Goal: Find specific page/section: Find specific page/section

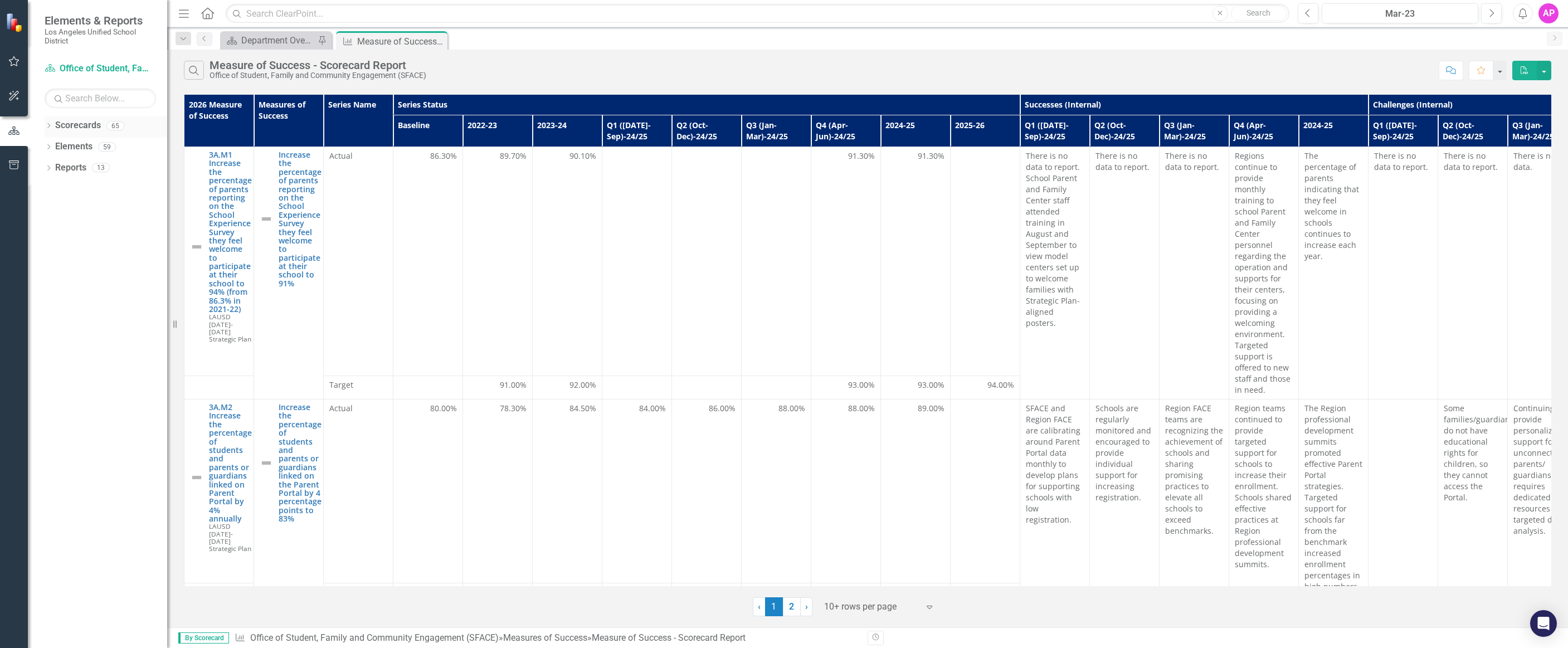
click at [50, 125] on icon at bounding box center [48, 126] width 2 height 5
click at [55, 150] on icon "Dropdown" at bounding box center [55, 146] width 8 height 7
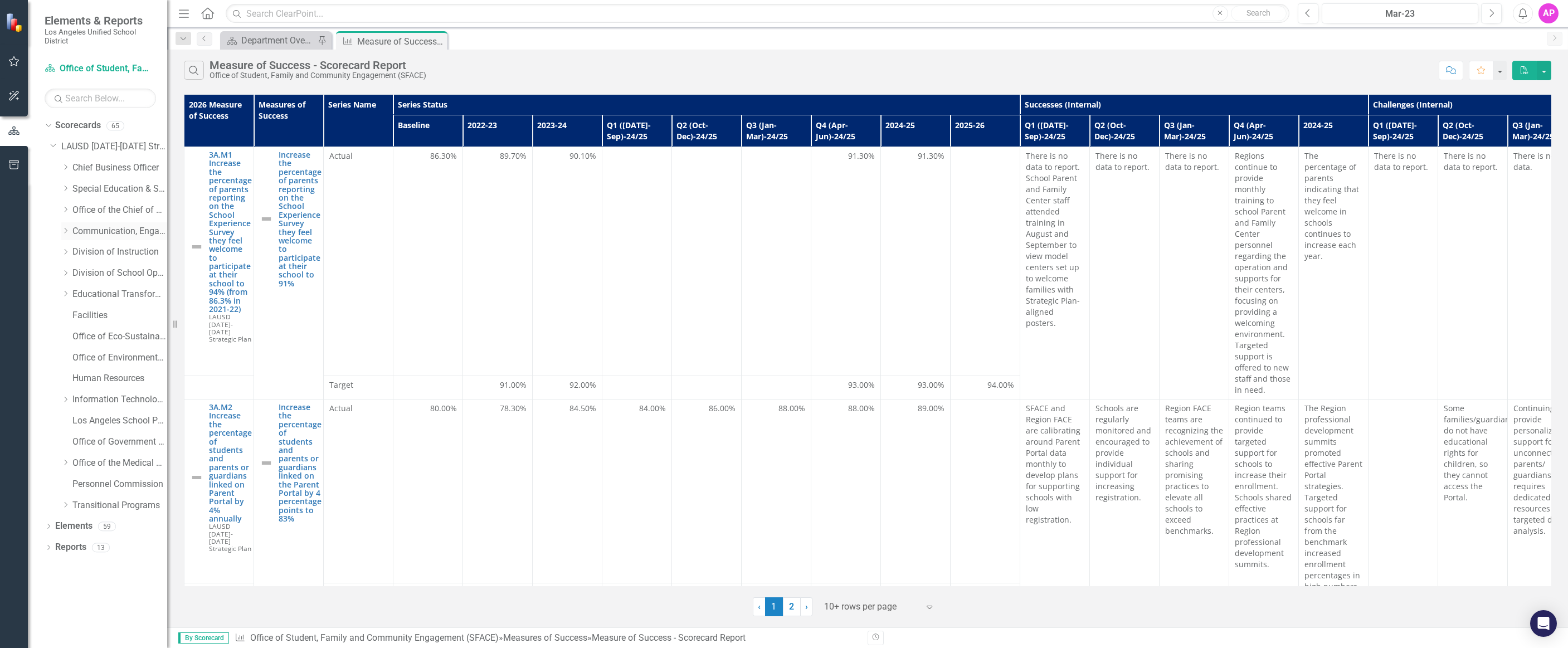
click at [69, 232] on icon "Dropdown" at bounding box center [65, 231] width 8 height 7
click at [100, 255] on link "Civic Engagement" at bounding box center [125, 251] width 84 height 12
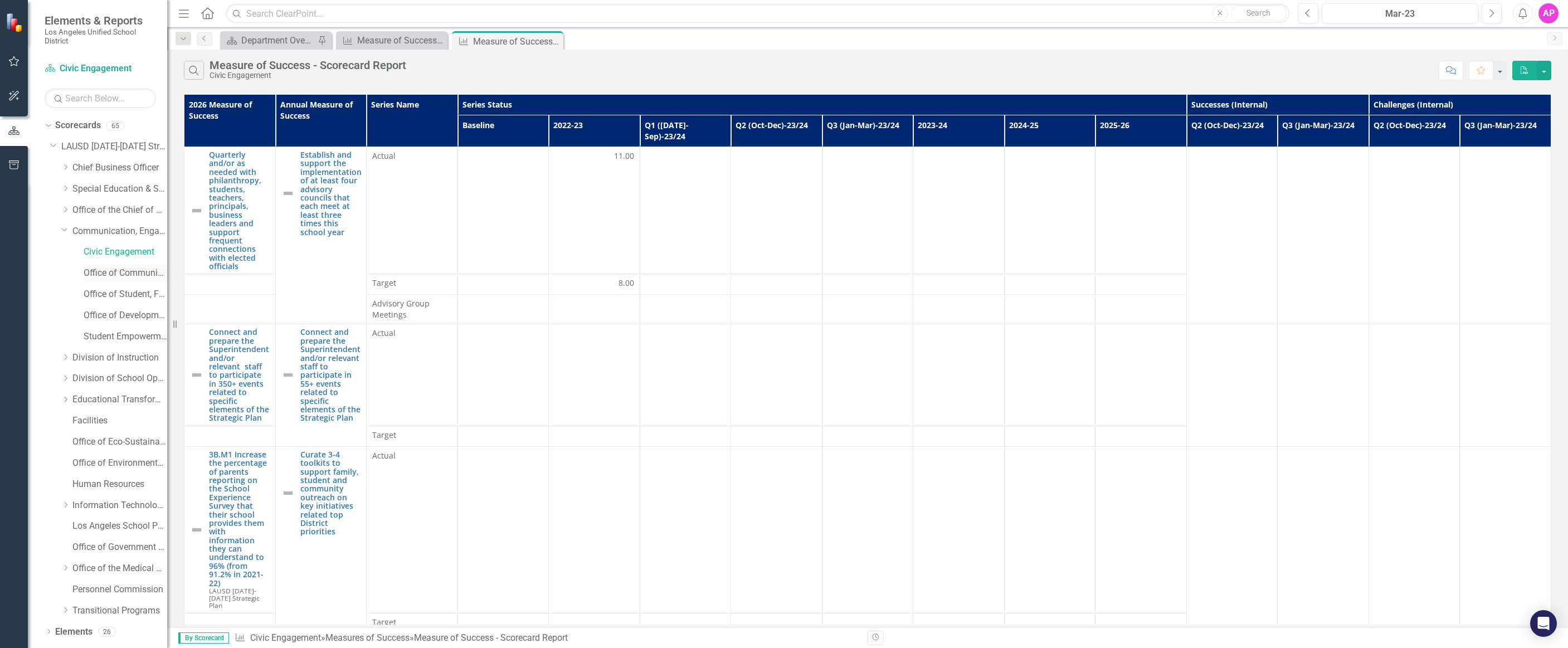
click at [98, 271] on link "Office of Communications and Media Relations" at bounding box center [125, 273] width 84 height 12
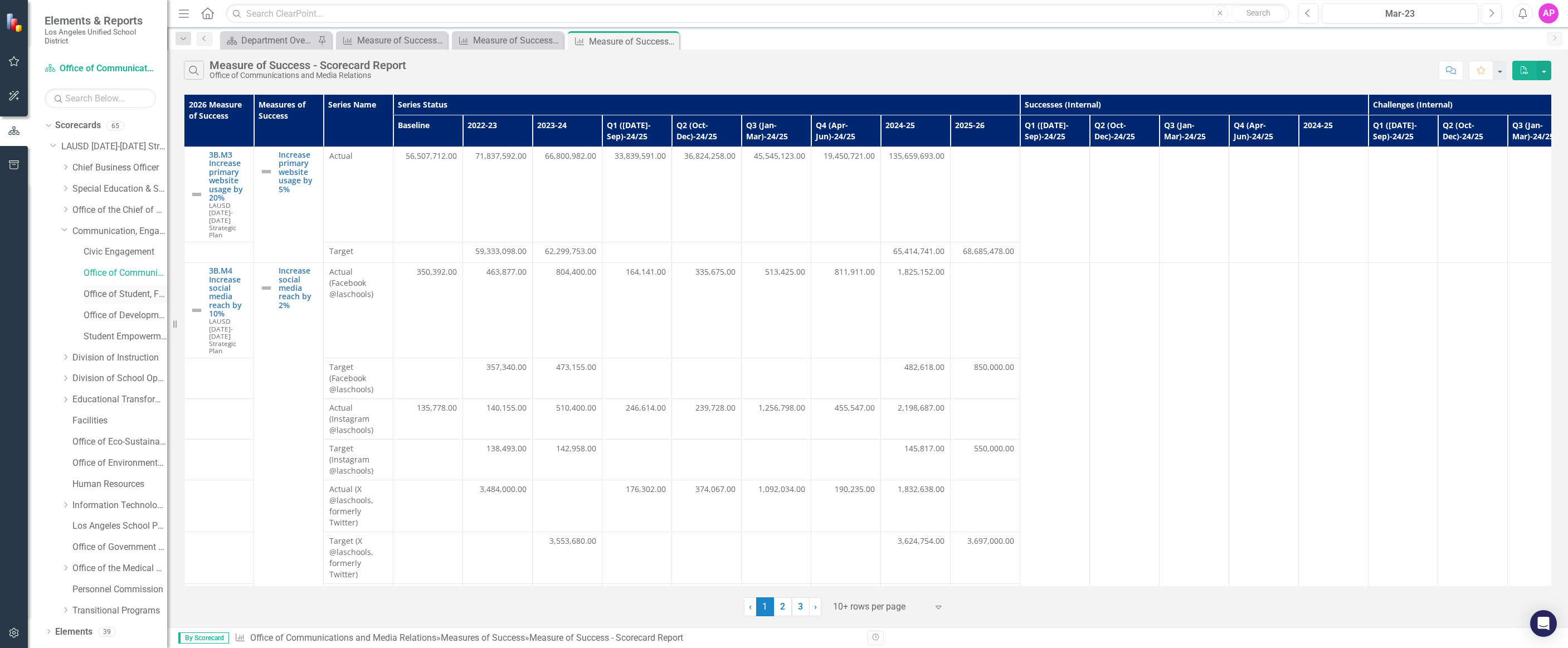
click at [93, 293] on link "Office of Student, Family and Community Engagement (SFACE)" at bounding box center [125, 293] width 84 height 12
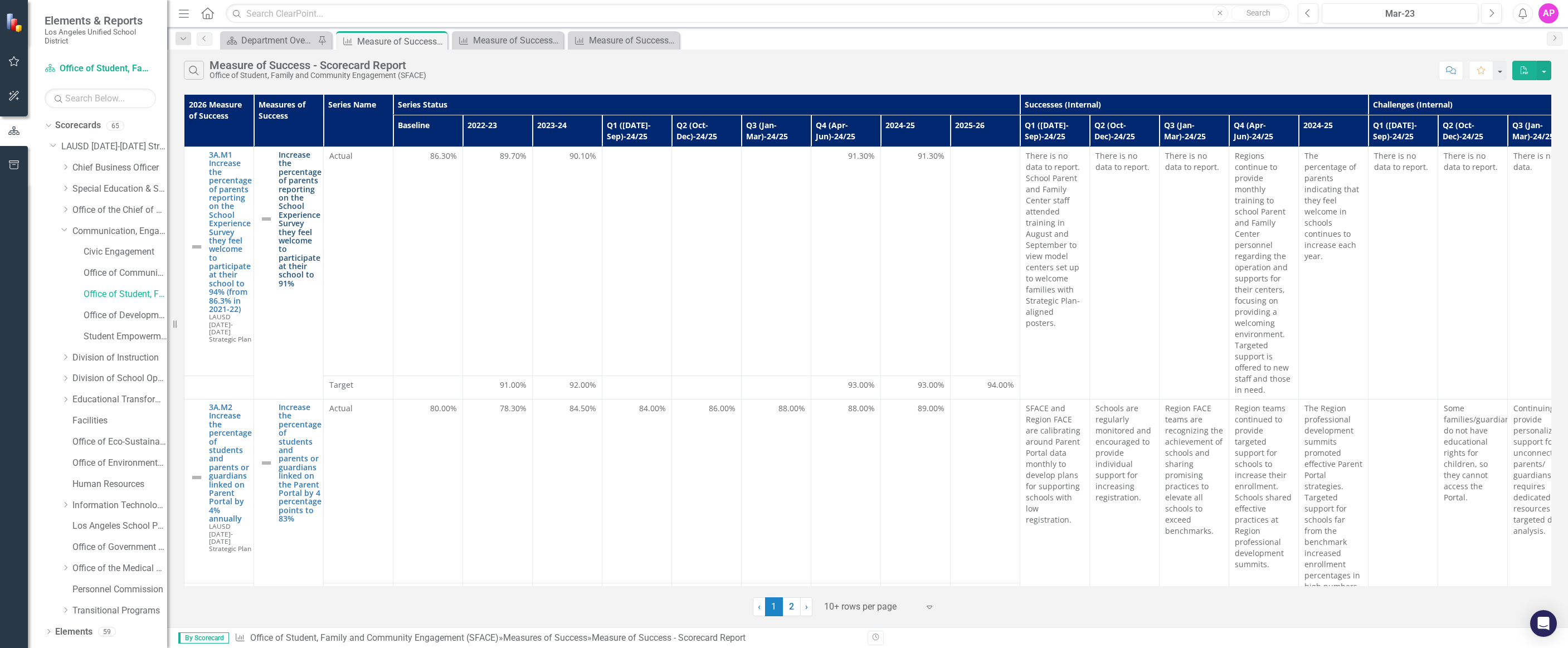
click at [288, 213] on link "Increase the percentage of parents reporting on the School Experience Survey th…" at bounding box center [300, 219] width 43 height 137
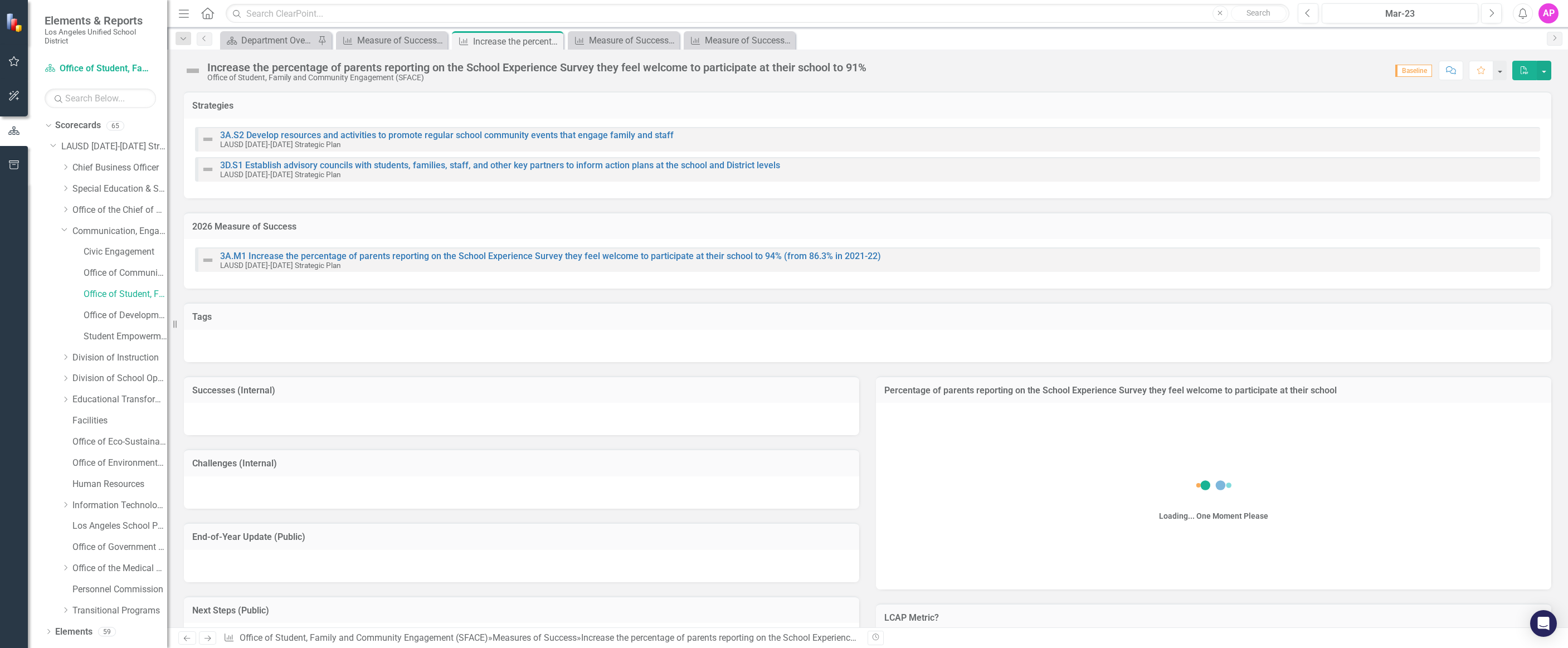
checkbox input "true"
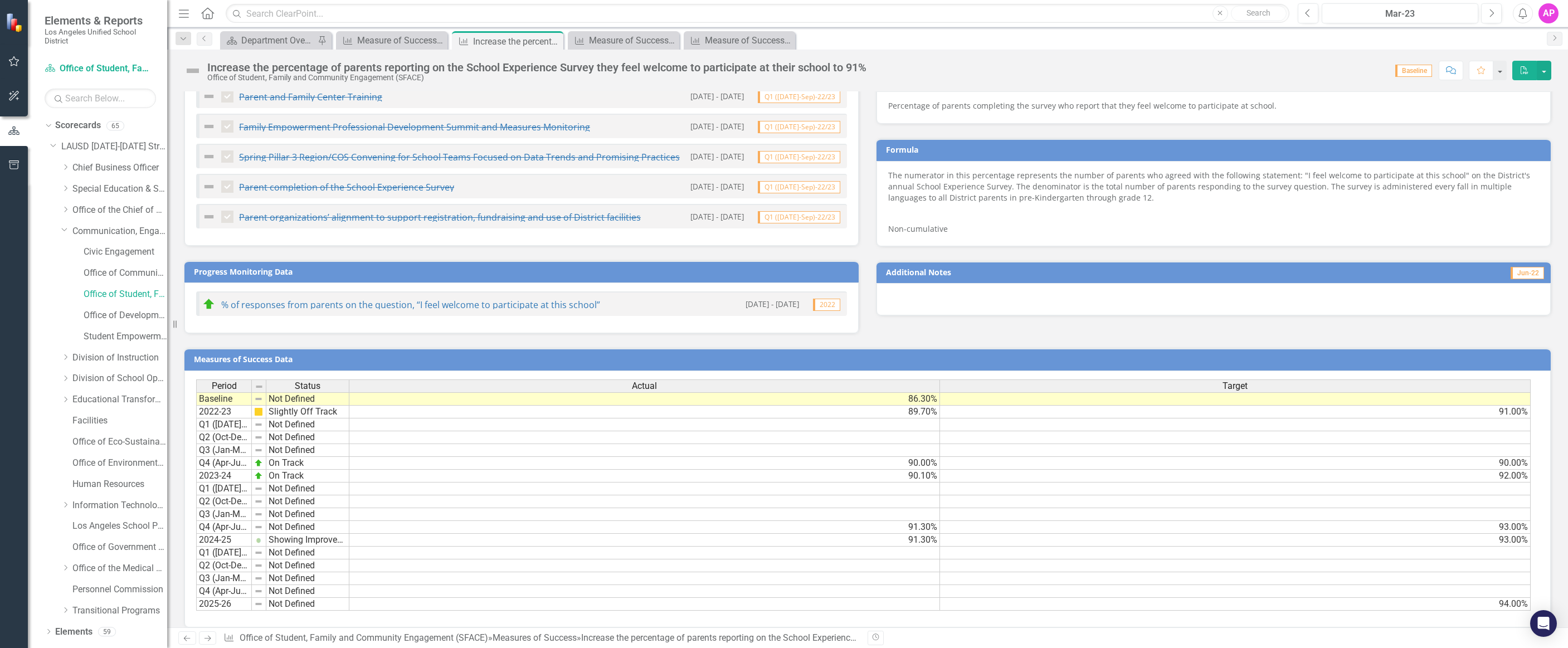
scroll to position [677, 0]
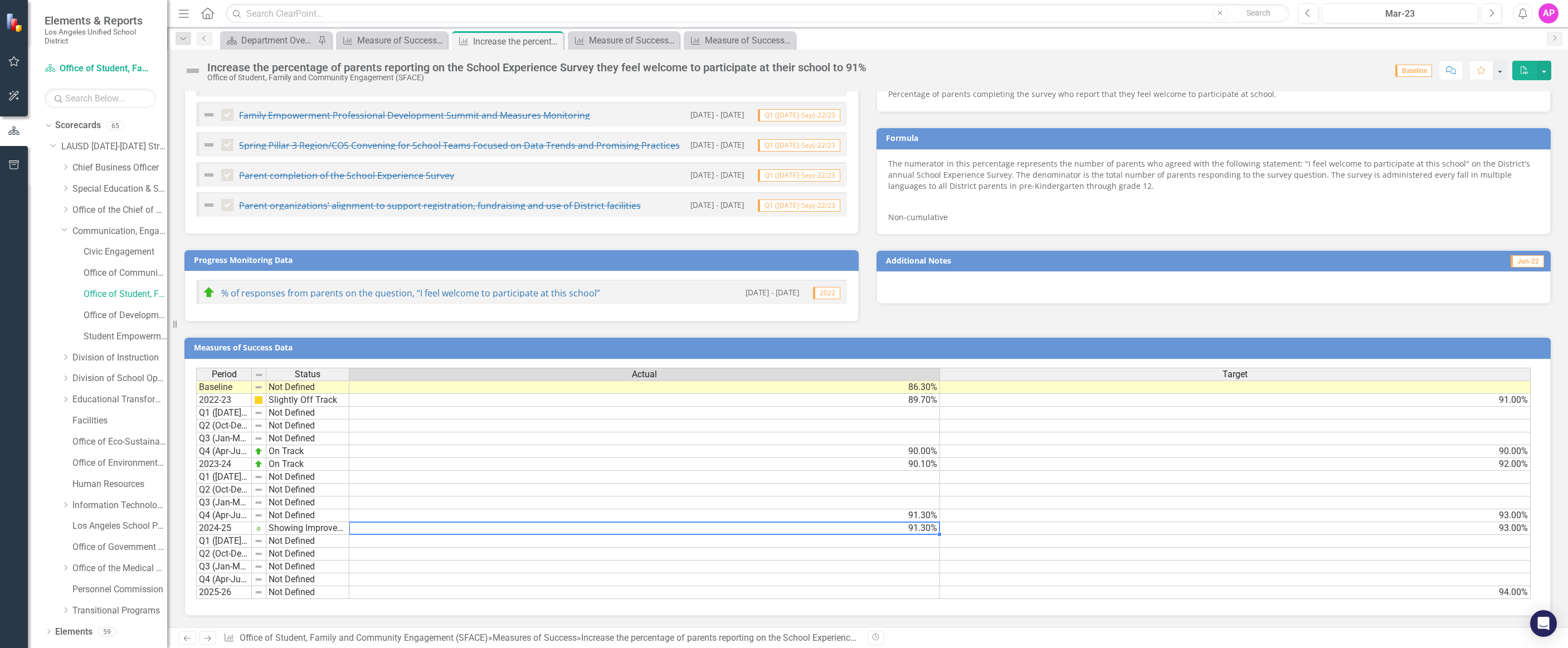
drag, startPoint x: 844, startPoint y: 529, endPoint x: 930, endPoint y: 529, distance: 86.0
click at [930, 529] on td "91.30%" at bounding box center [645, 527] width 590 height 12
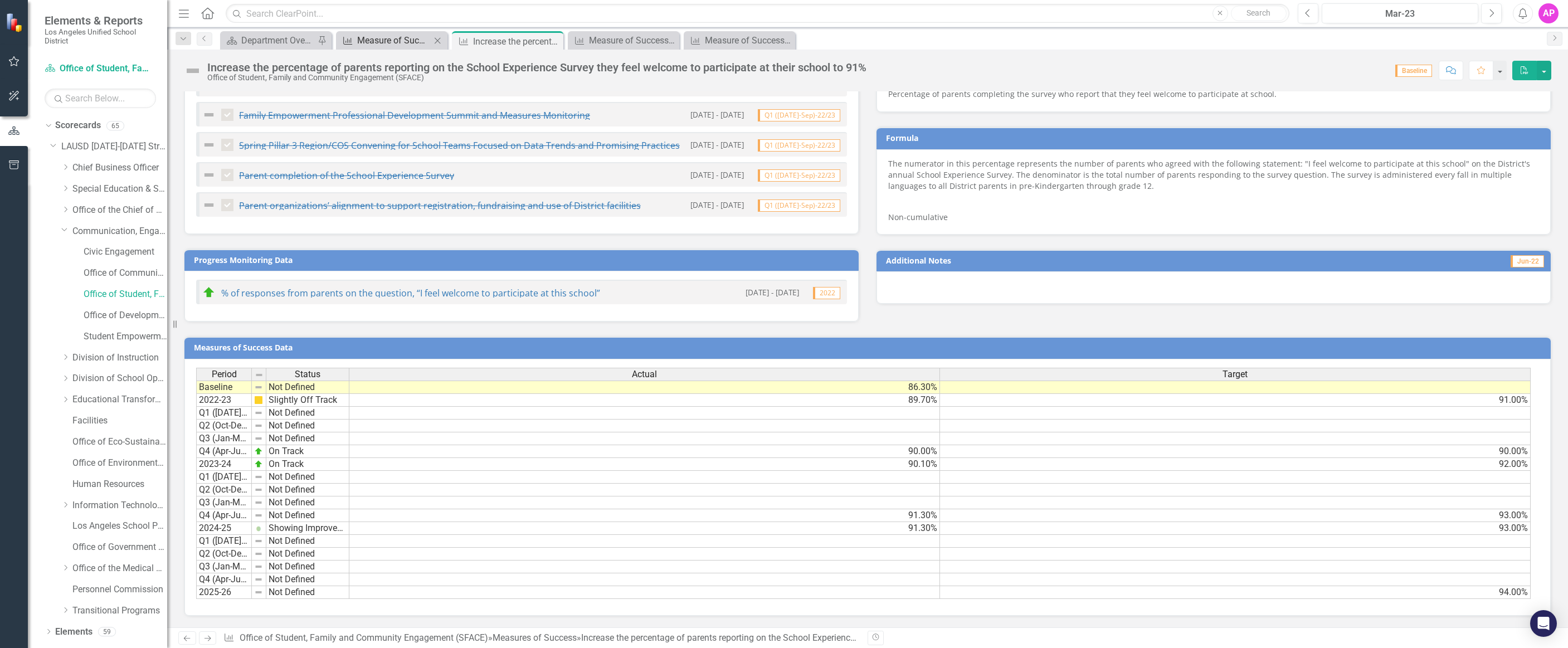
click at [389, 44] on div "Measure of Success - Scorecard Report" at bounding box center [394, 40] width 74 height 14
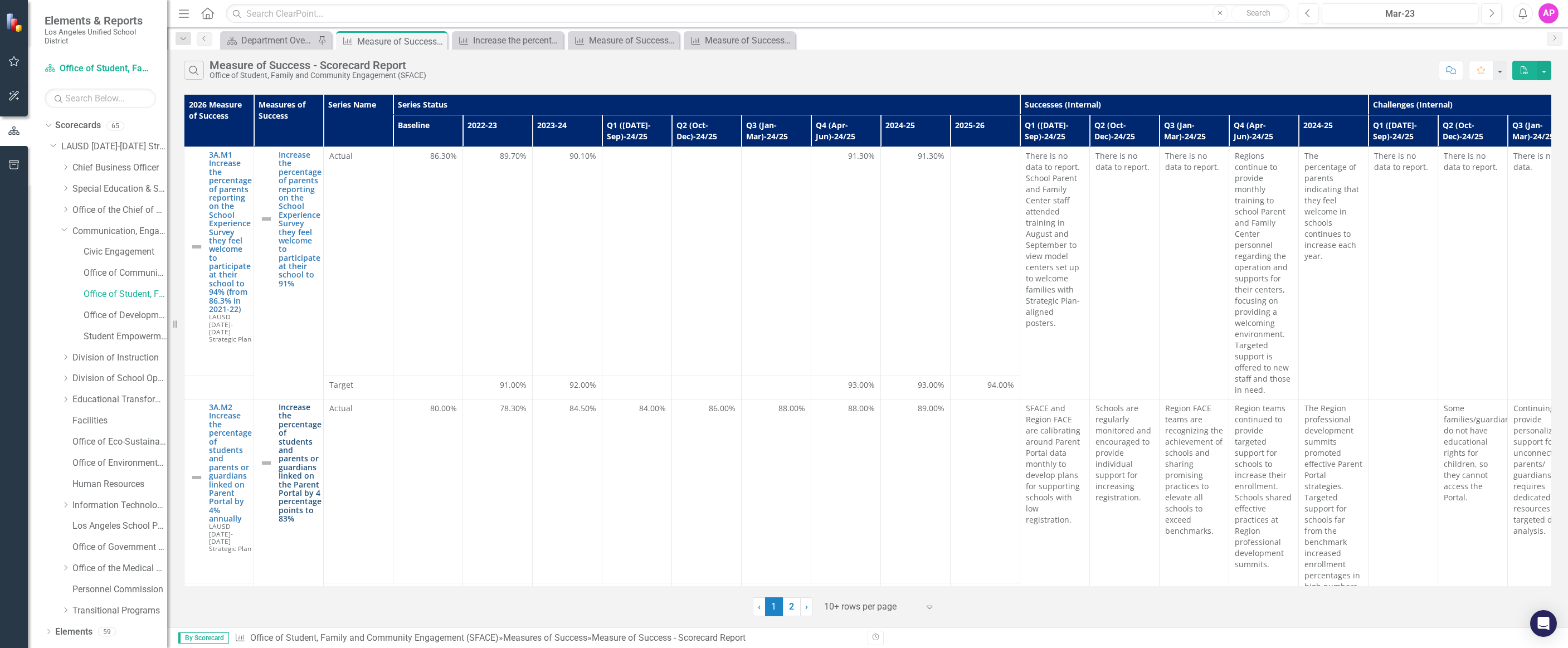
click at [288, 462] on link "Increase the percentage of students and parents or guardians linked on the Pare…" at bounding box center [300, 462] width 43 height 120
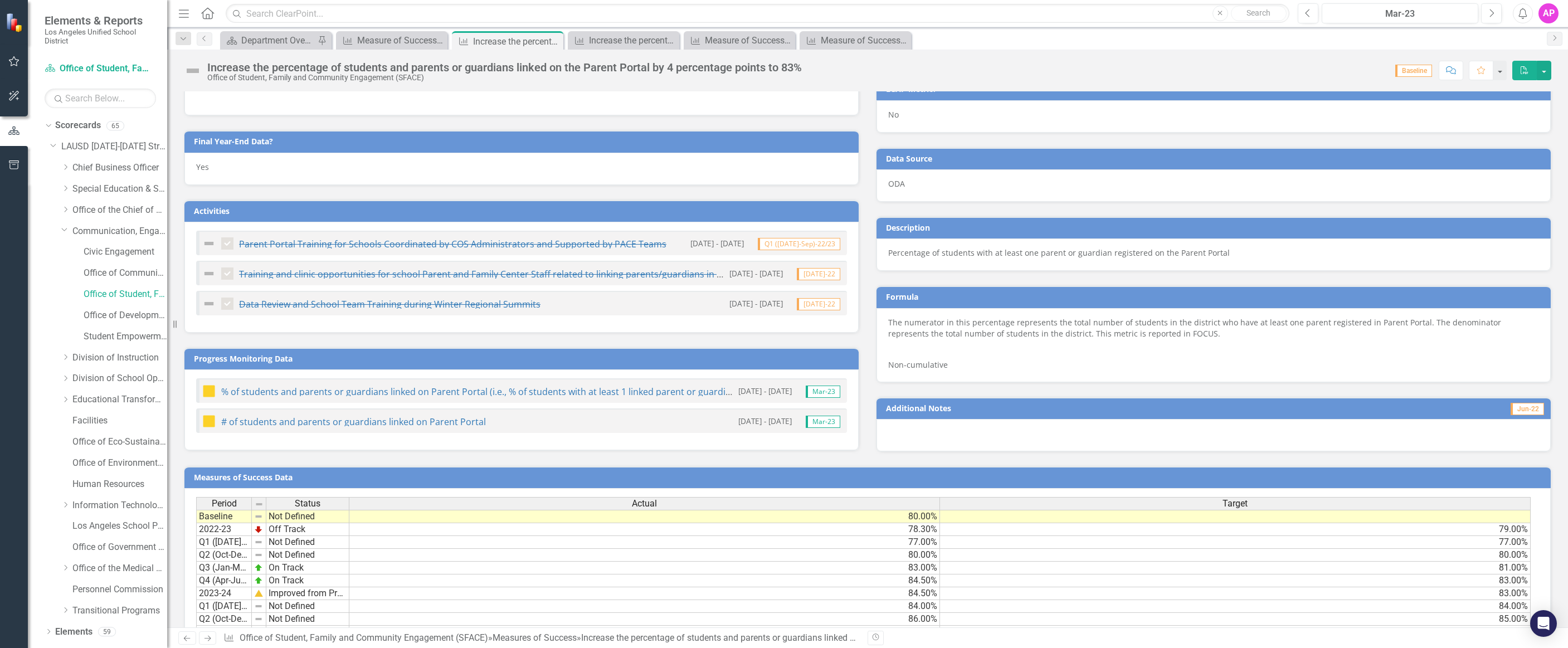
scroll to position [617, 0]
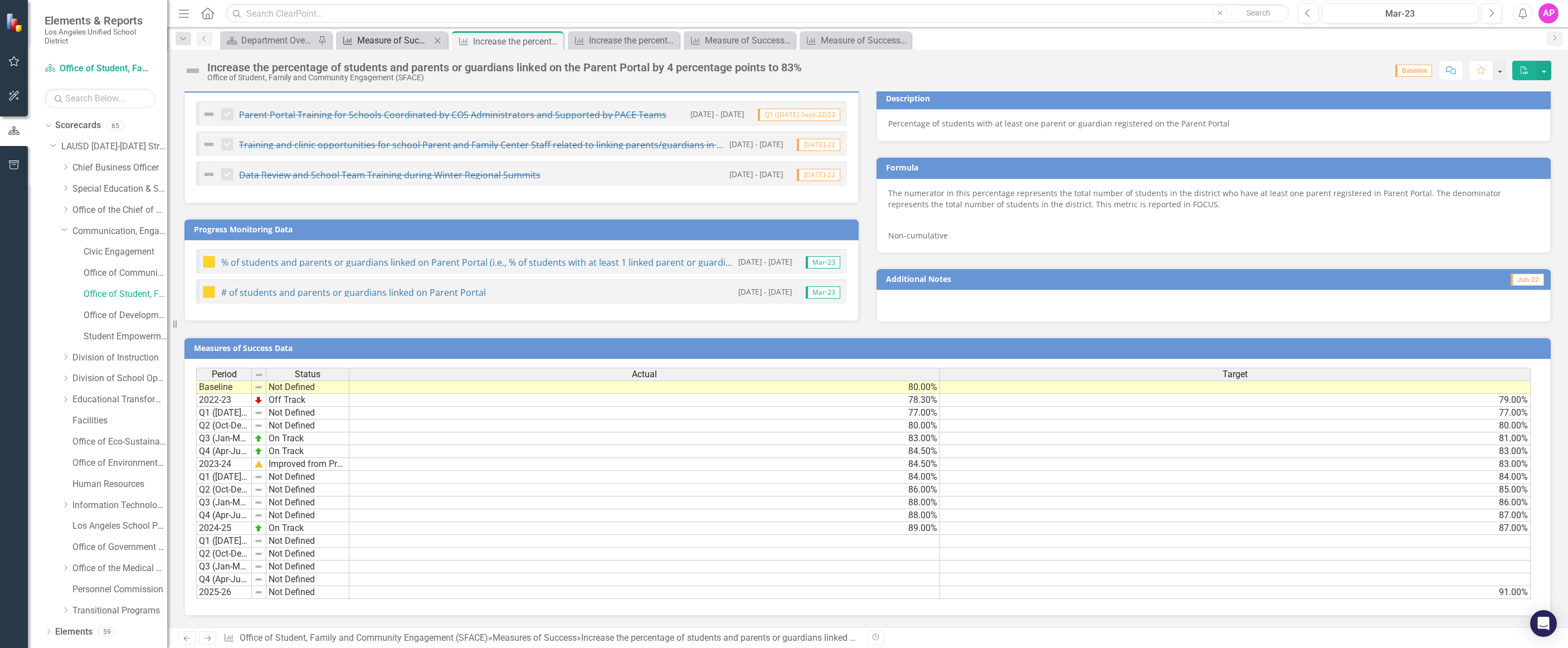
click at [370, 40] on div "Measure of Success - Scorecard Report" at bounding box center [394, 40] width 74 height 14
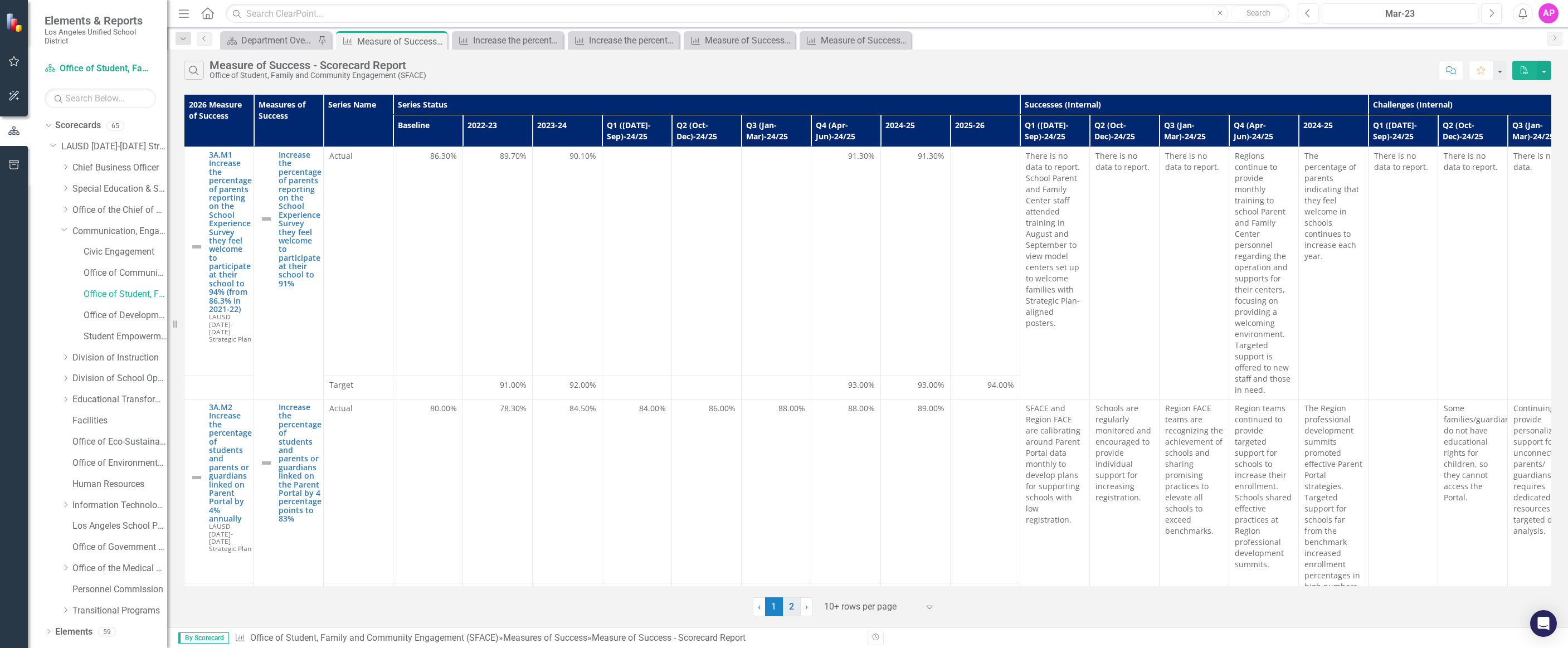
click at [788, 612] on link "2" at bounding box center [792, 606] width 18 height 19
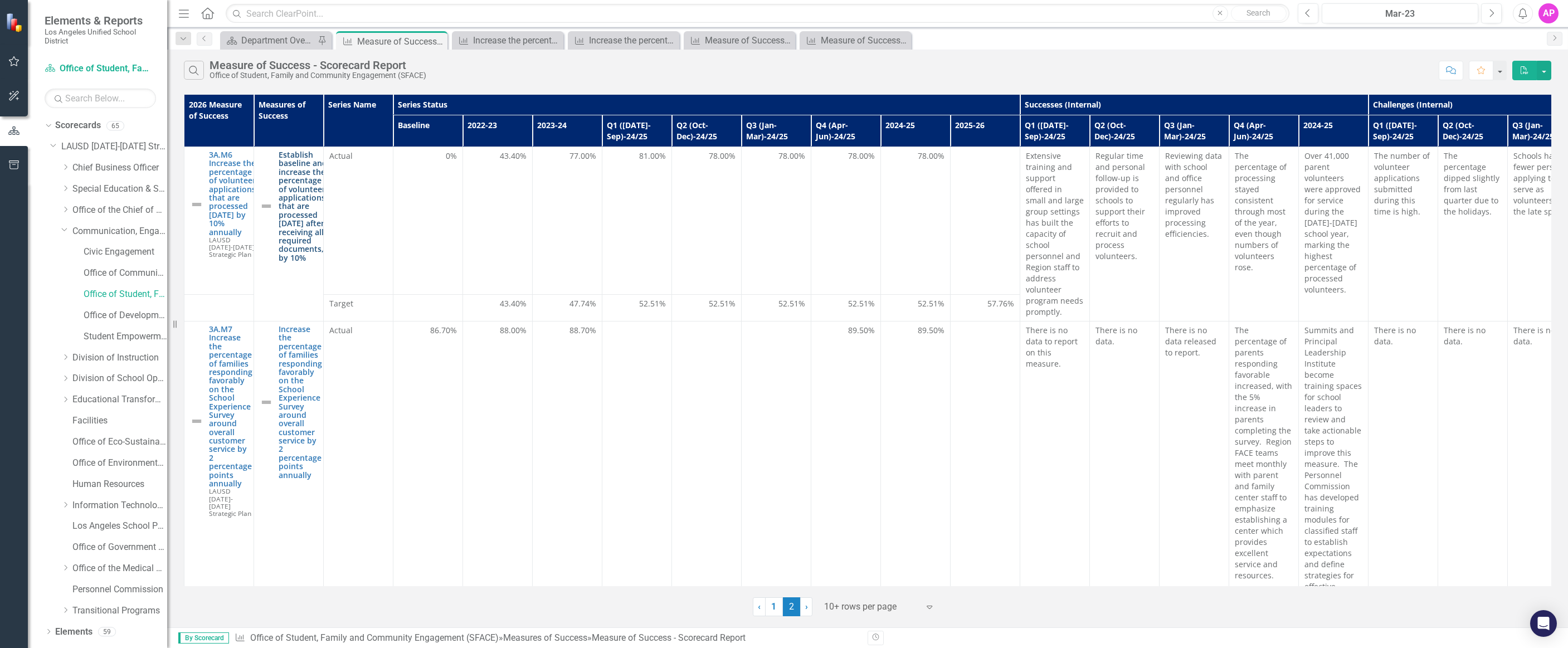
click at [289, 222] on link "Establish baseline and increase the percentage of volunteer applications, that …" at bounding box center [303, 206] width 49 height 112
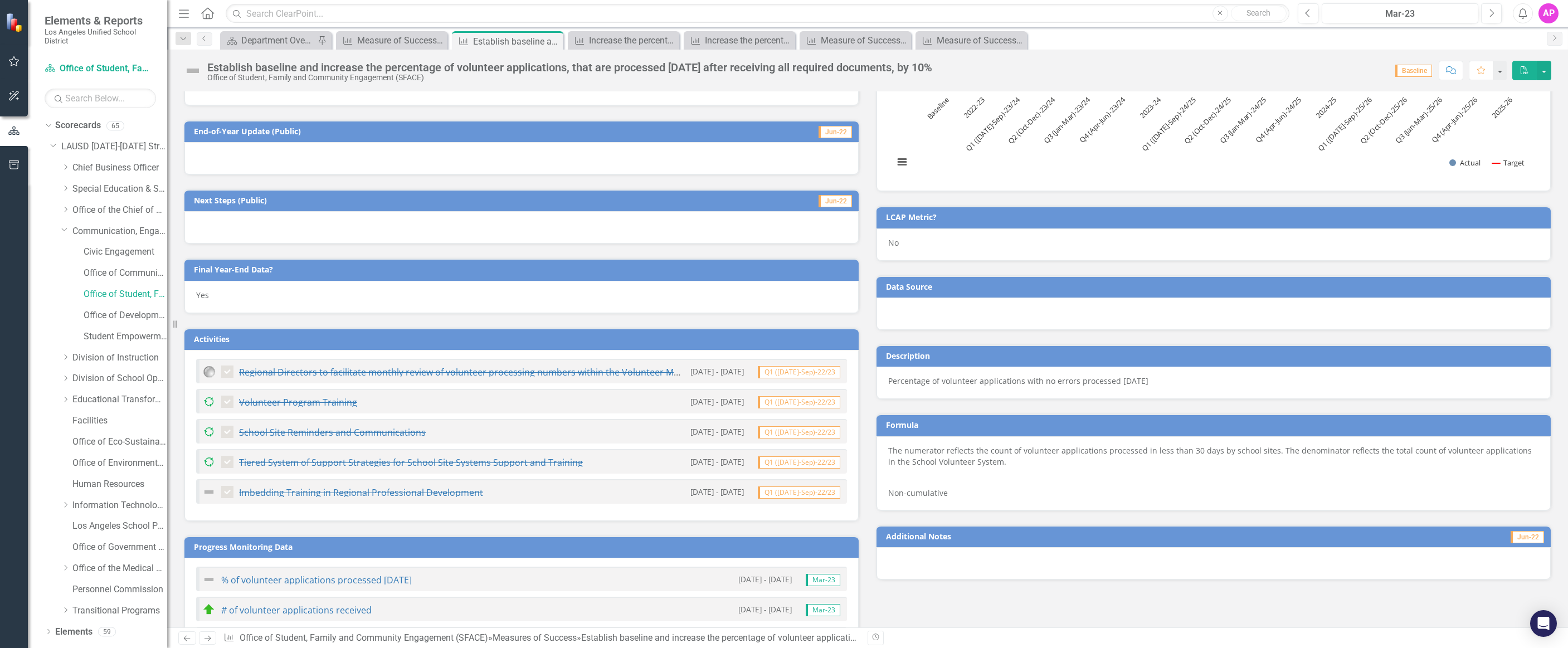
scroll to position [707, 0]
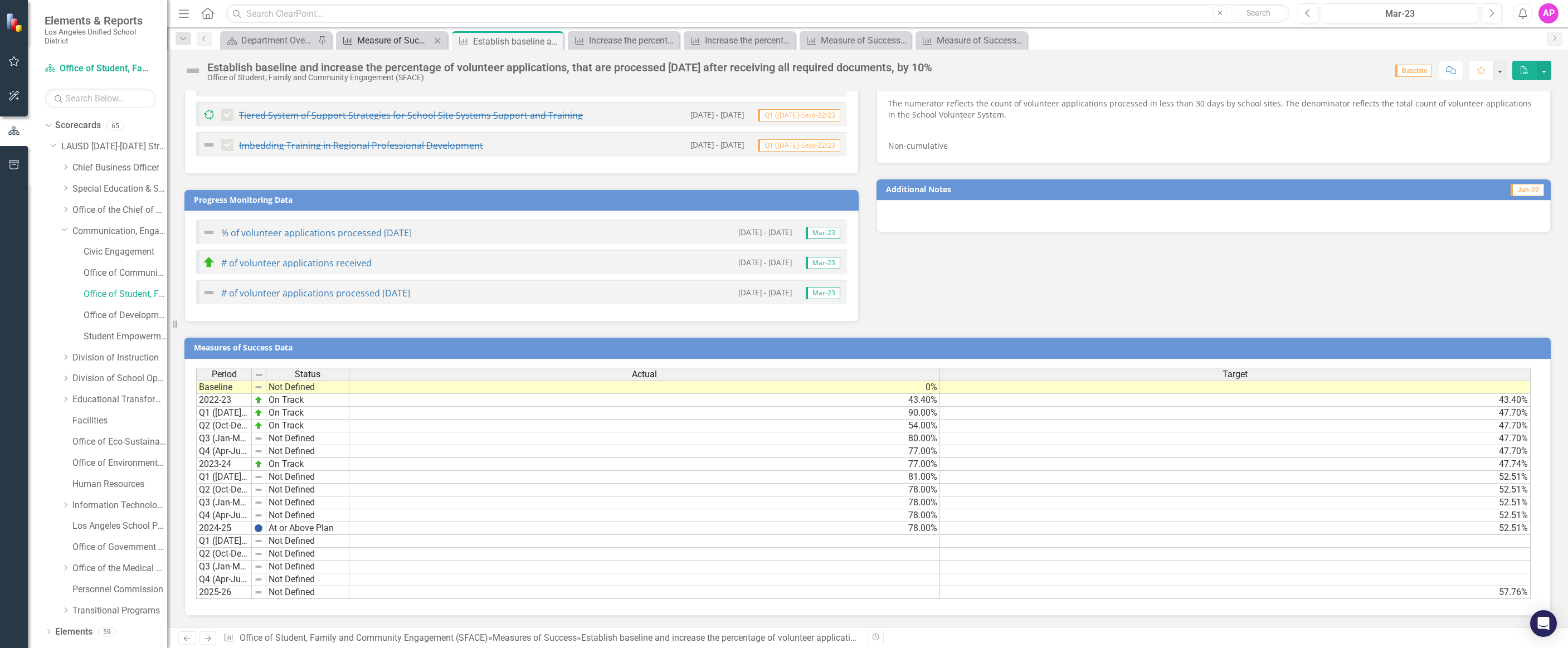
click at [385, 43] on div "Measure of Success - Scorecard Report" at bounding box center [394, 40] width 74 height 14
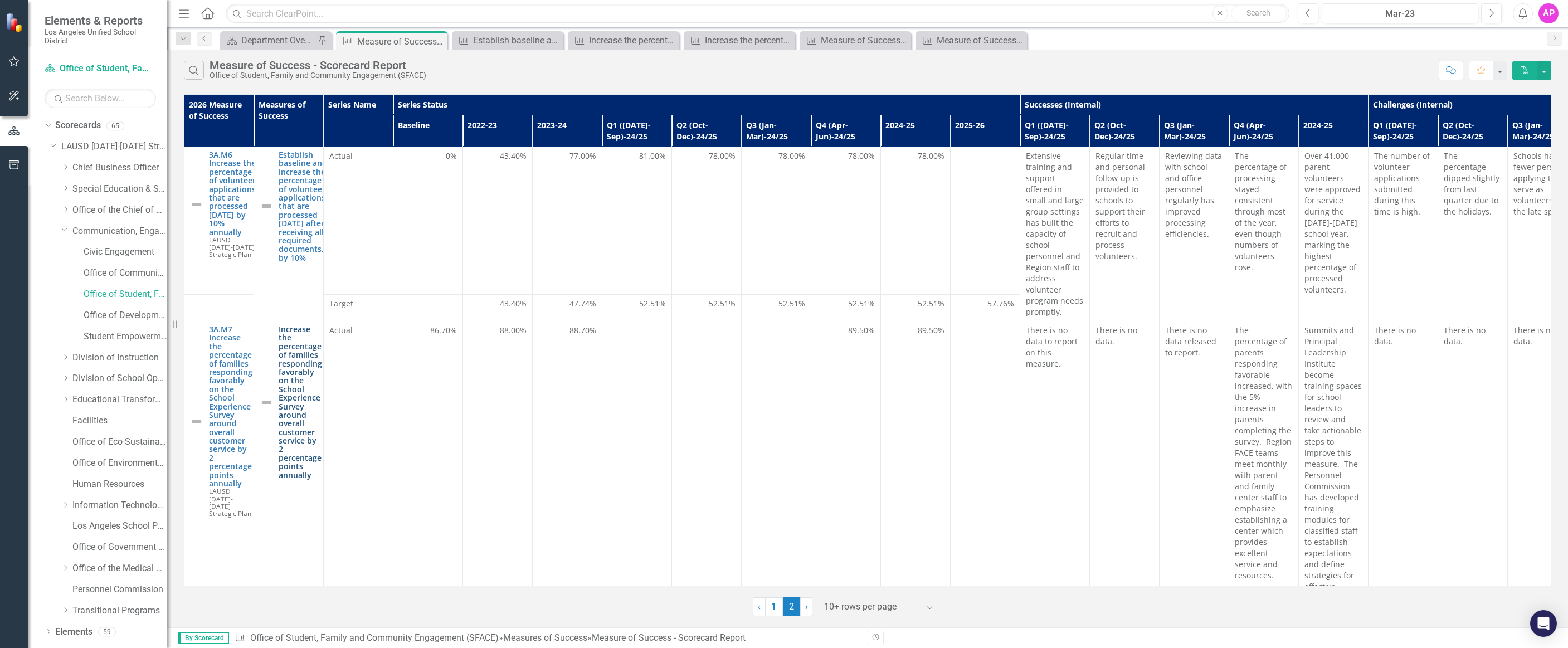
click at [297, 407] on link "Increase the percentage of families responding favorably on the School Experien…" at bounding box center [300, 402] width 44 height 155
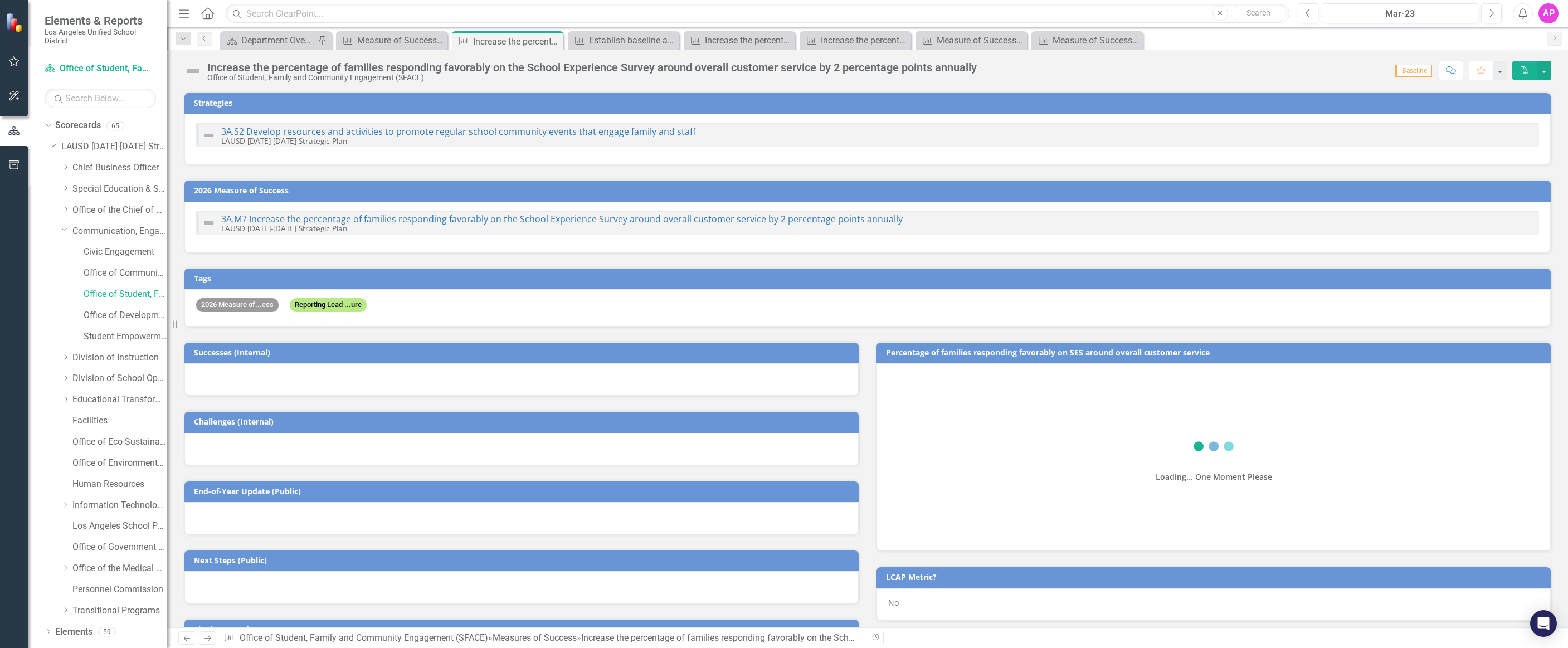
checkbox input "true"
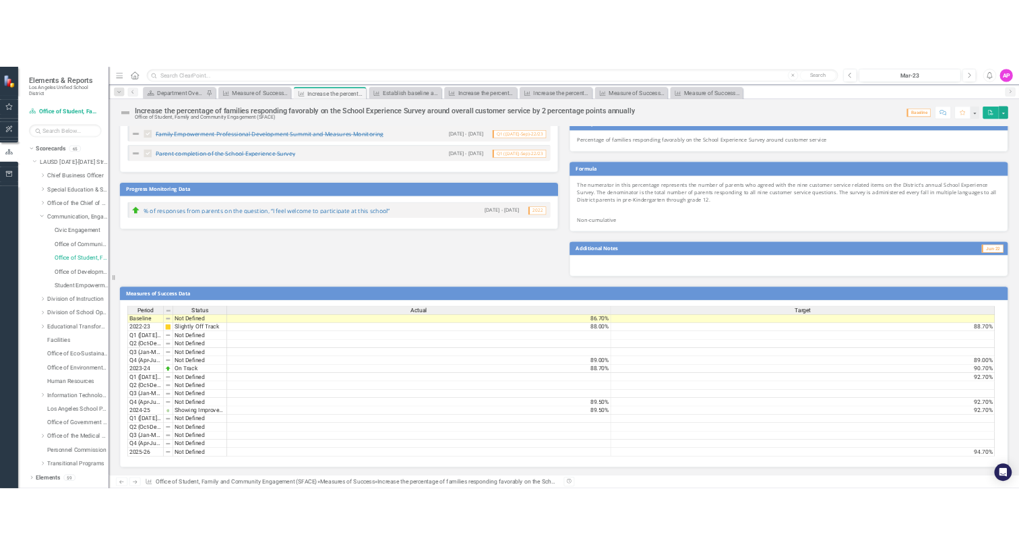
scroll to position [760, 0]
